Goal: Task Accomplishment & Management: Complete application form

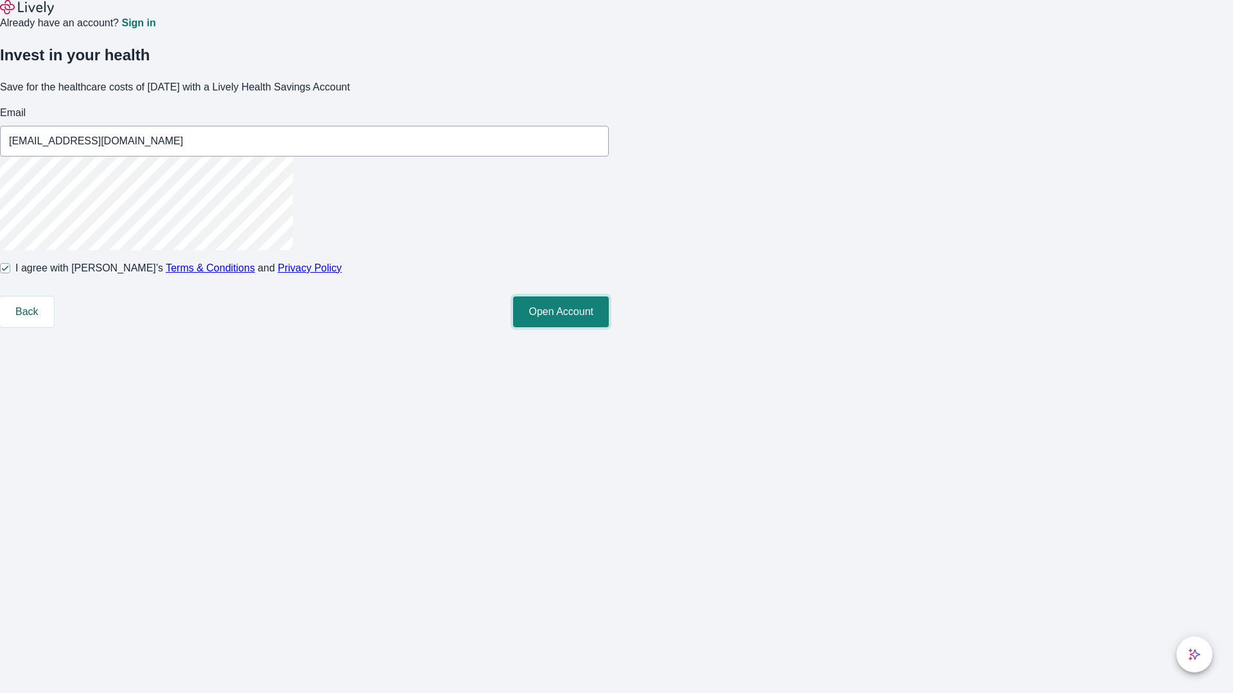
click at [609, 327] on button "Open Account" at bounding box center [561, 312] width 96 height 31
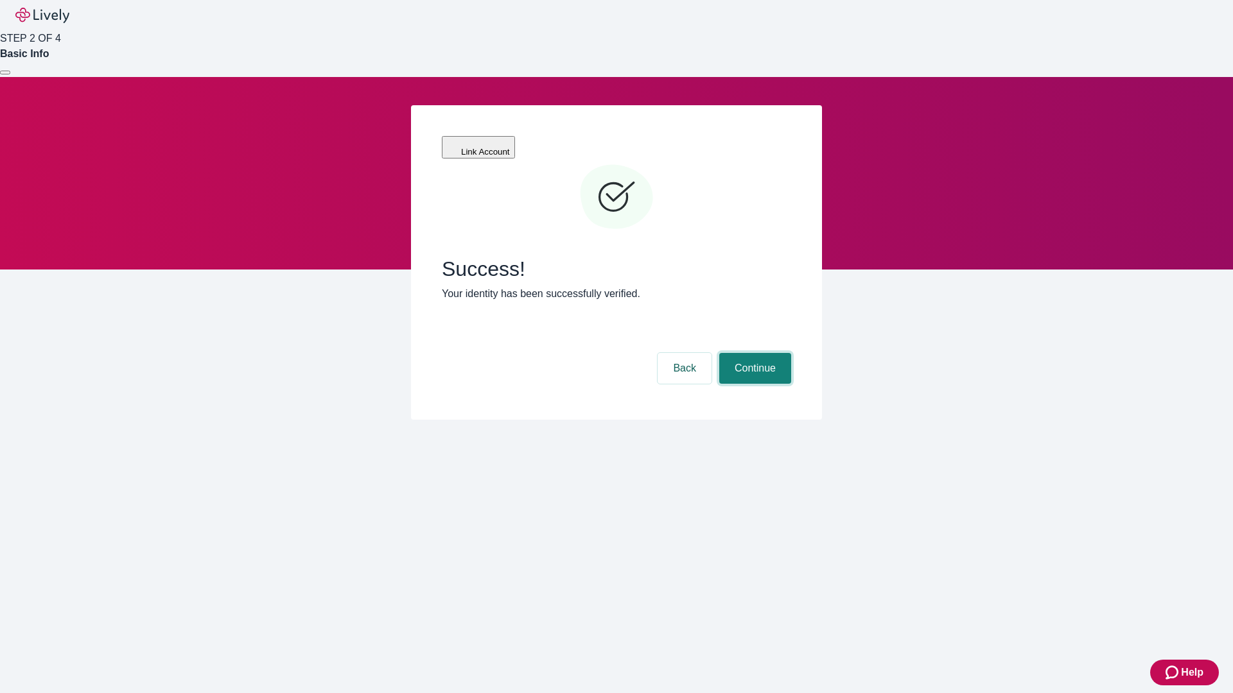
click at [753, 353] on button "Continue" at bounding box center [755, 368] width 72 height 31
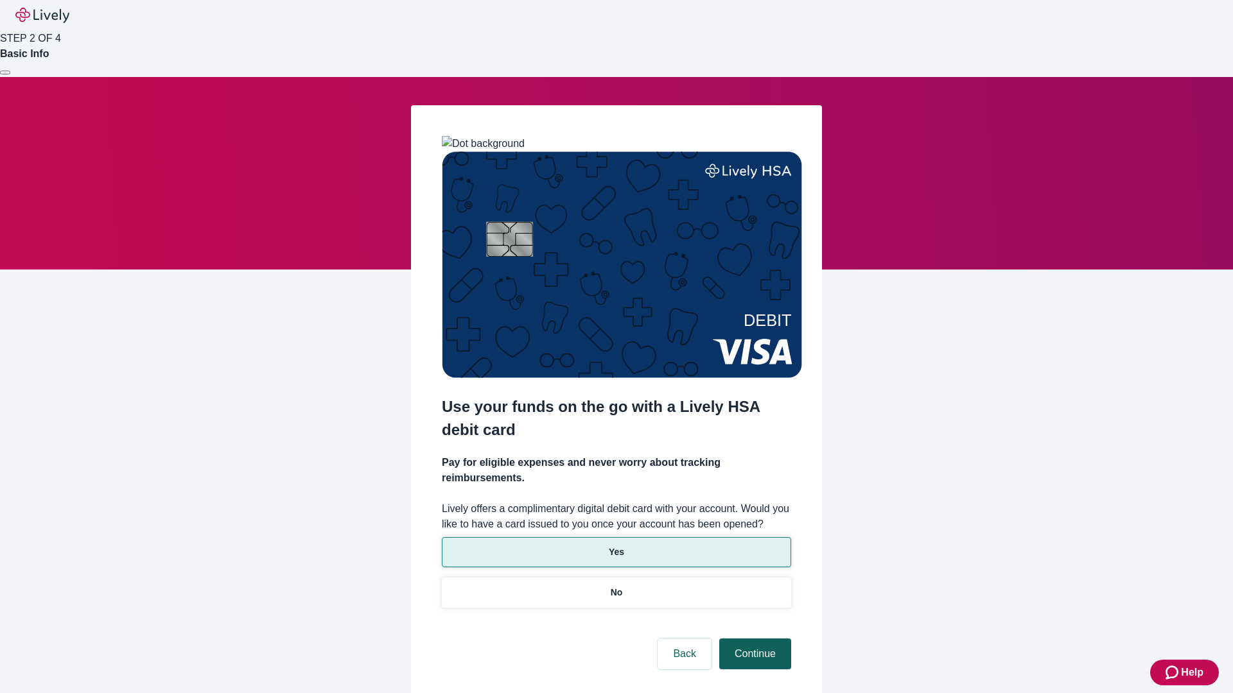
click at [616, 586] on p "No" at bounding box center [617, 592] width 12 height 13
click at [753, 639] on button "Continue" at bounding box center [755, 654] width 72 height 31
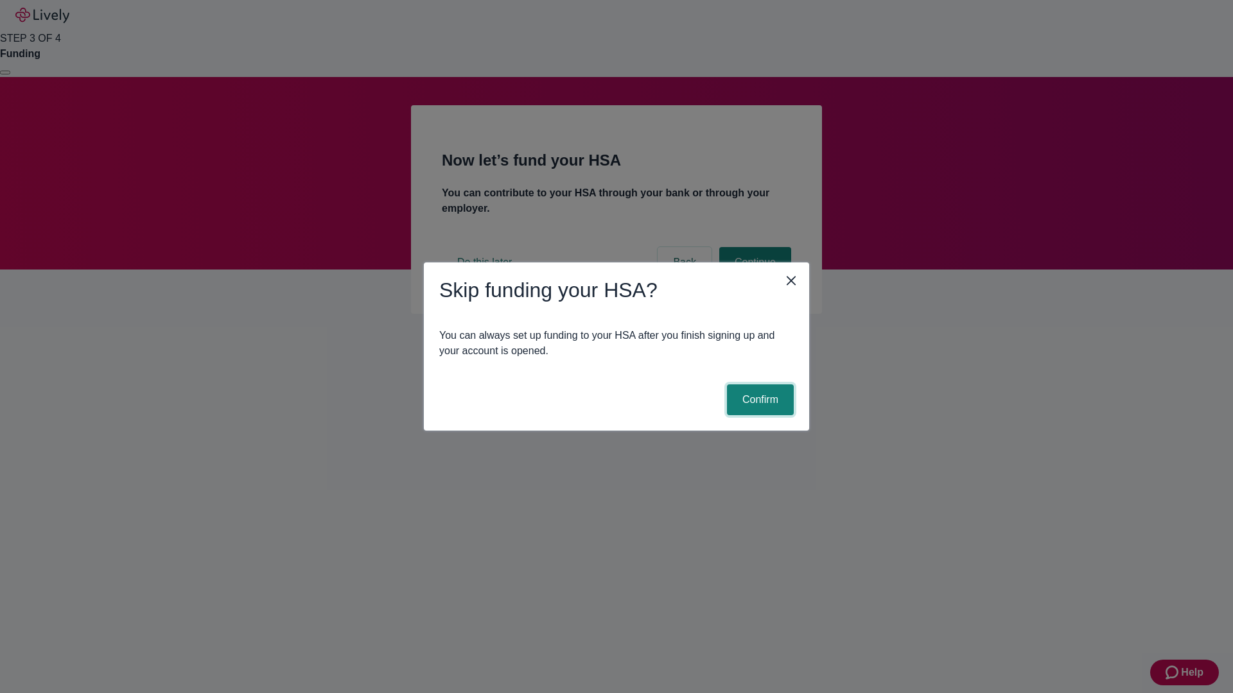
click at [758, 400] on button "Confirm" at bounding box center [760, 400] width 67 height 31
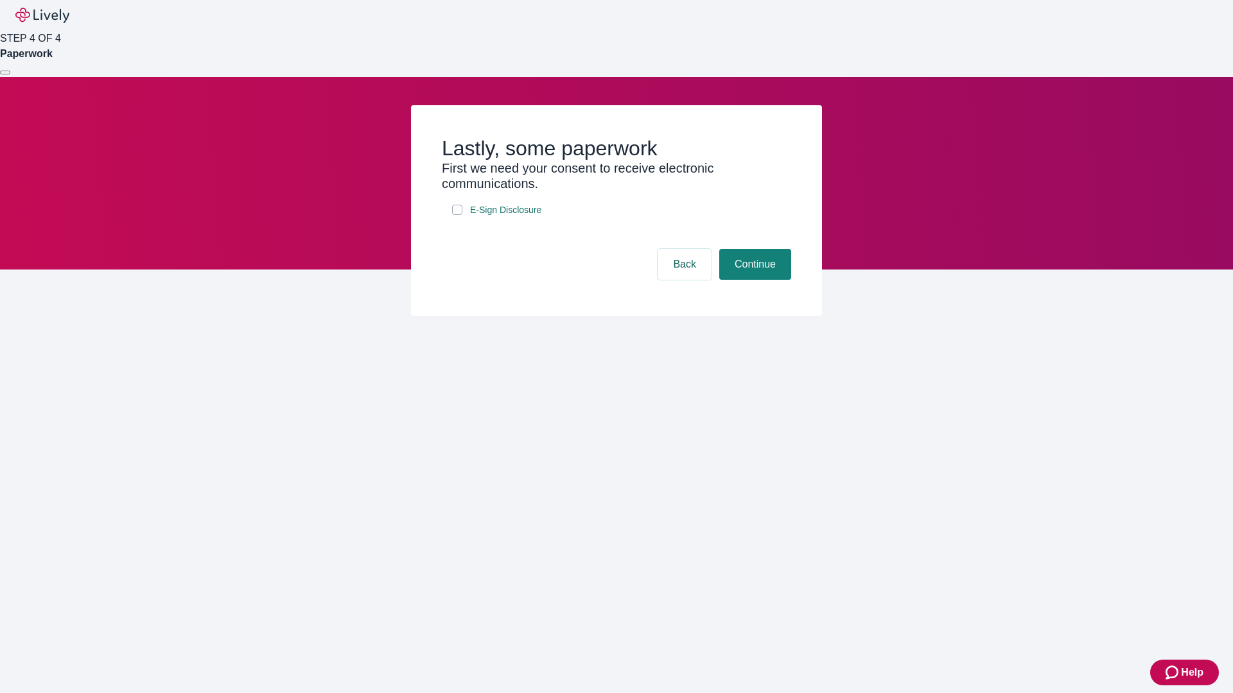
click at [457, 215] on input "E-Sign Disclosure" at bounding box center [457, 210] width 10 height 10
checkbox input "true"
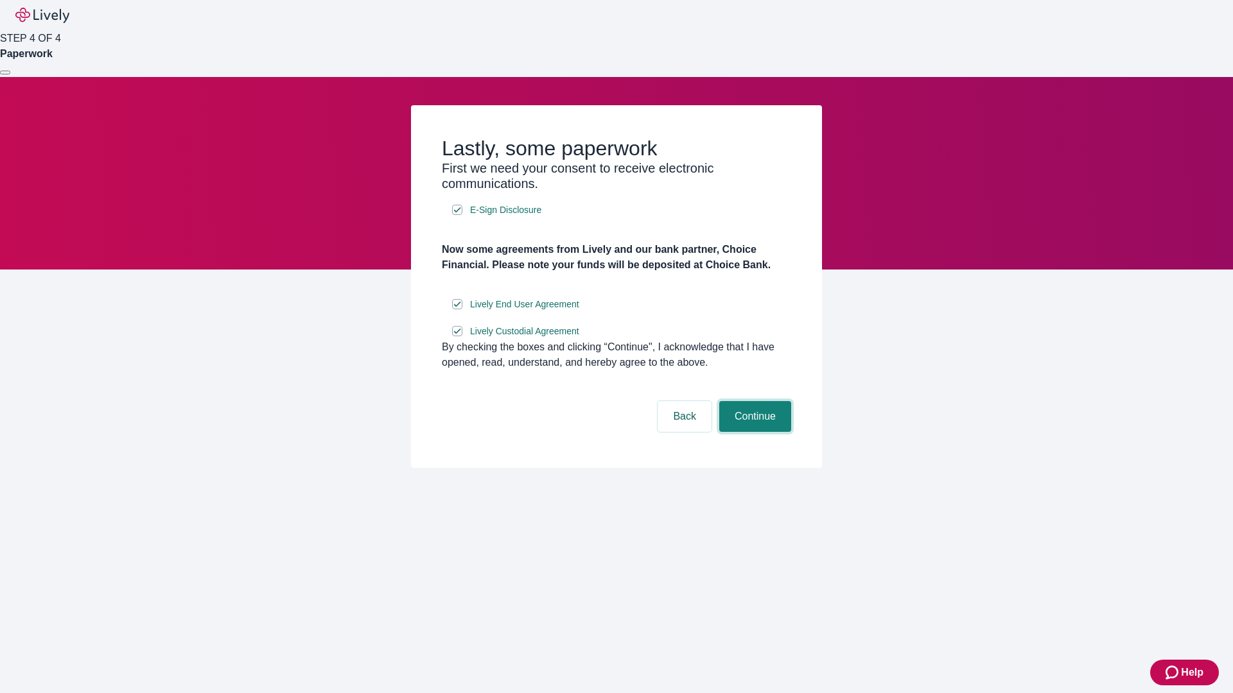
click at [753, 432] on button "Continue" at bounding box center [755, 416] width 72 height 31
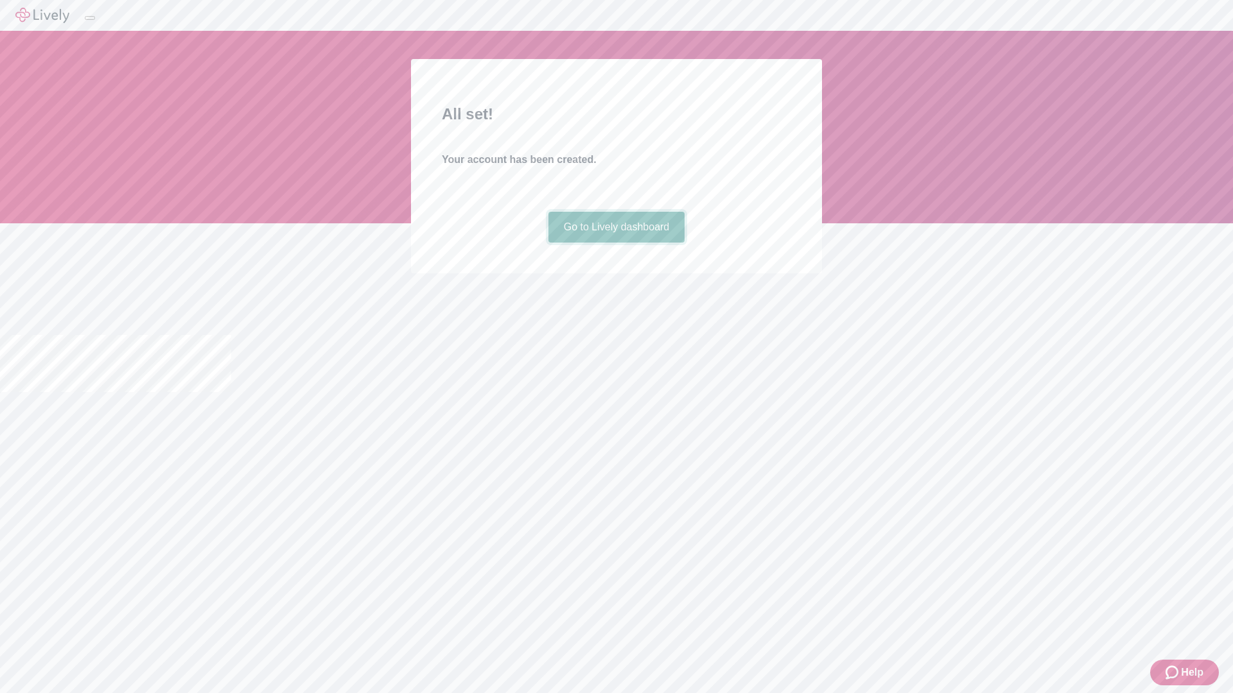
click at [616, 243] on link "Go to Lively dashboard" at bounding box center [616, 227] width 137 height 31
